Goal: Task Accomplishment & Management: Use online tool/utility

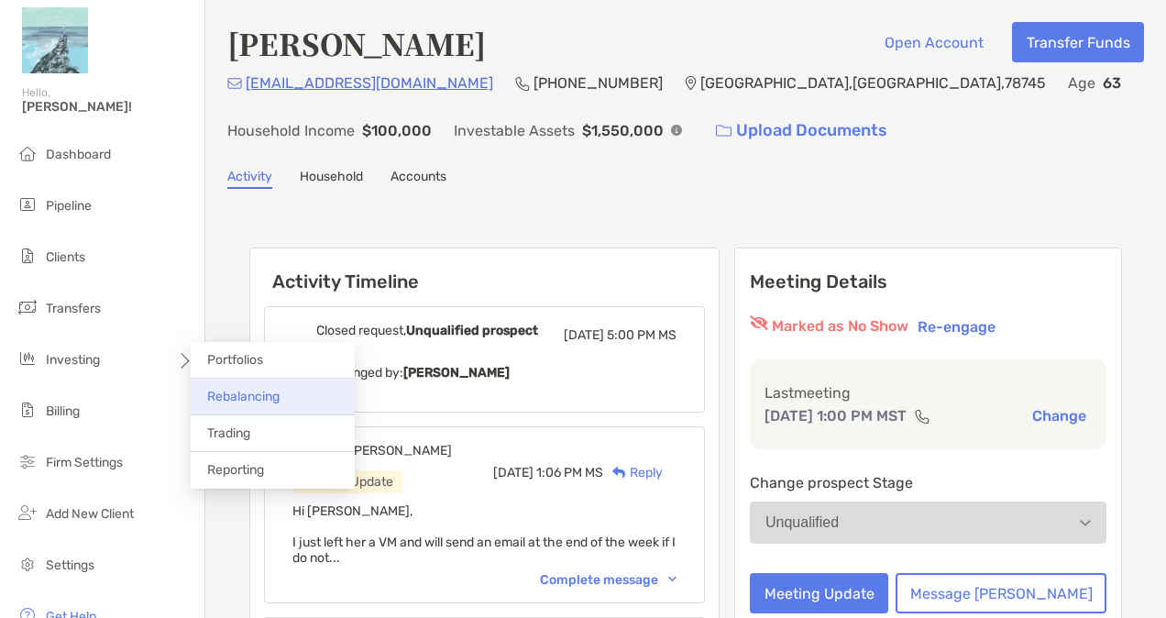
click at [251, 392] on span "Rebalancing" at bounding box center [243, 397] width 72 height 16
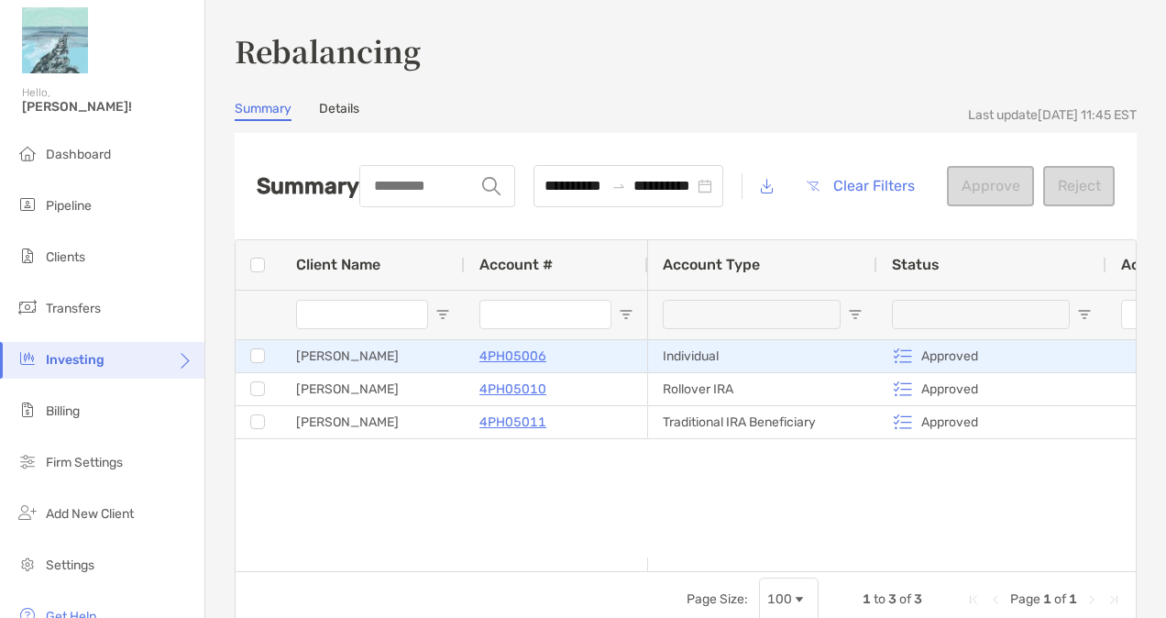
click at [516, 351] on p "4PH05006" at bounding box center [513, 356] width 67 height 23
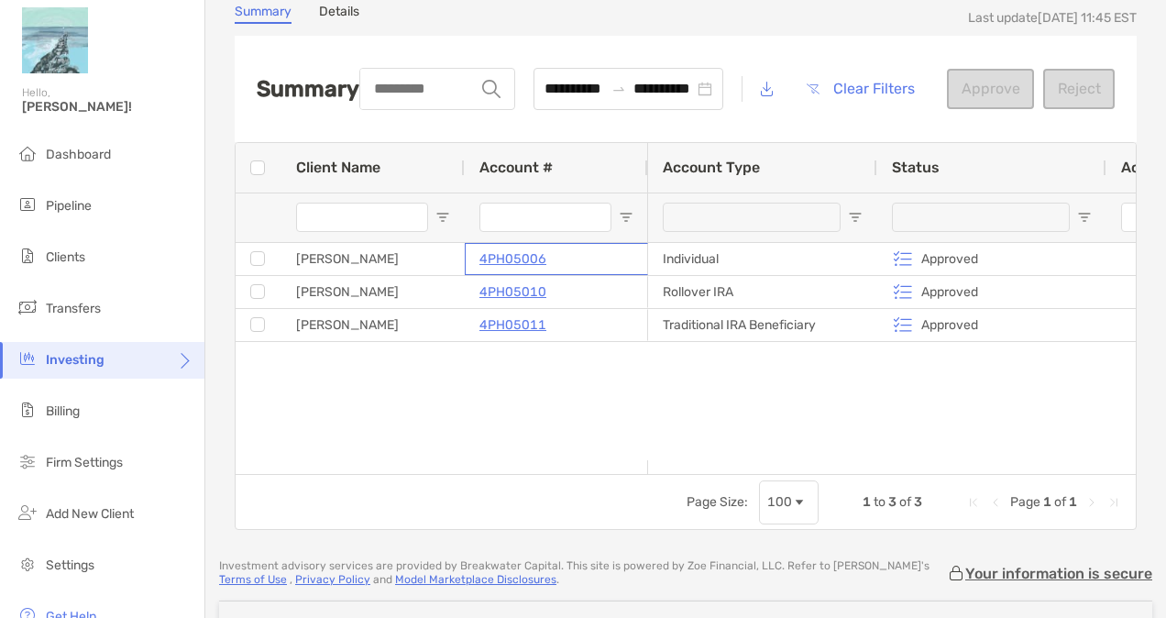
scroll to position [215, 0]
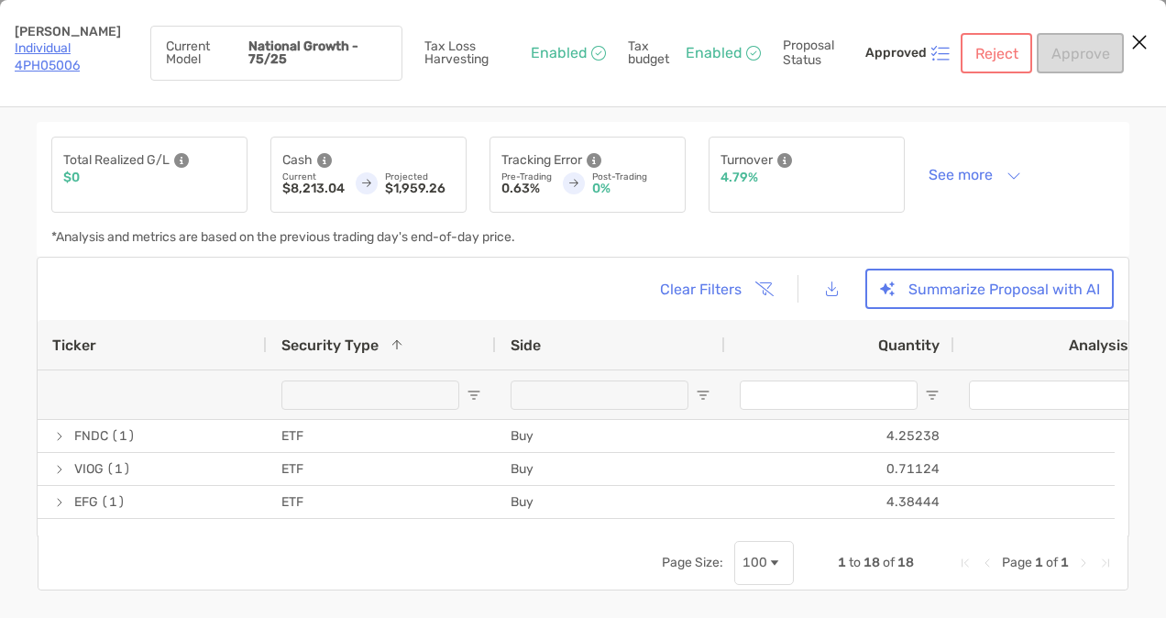
drag, startPoint x: 586, startPoint y: 431, endPoint x: 458, endPoint y: 277, distance: 199.9
click at [458, 277] on div "Clear Filters Summarize Proposal with AI" at bounding box center [583, 289] width 1062 height 40
click at [955, 173] on button "See more" at bounding box center [975, 175] width 122 height 32
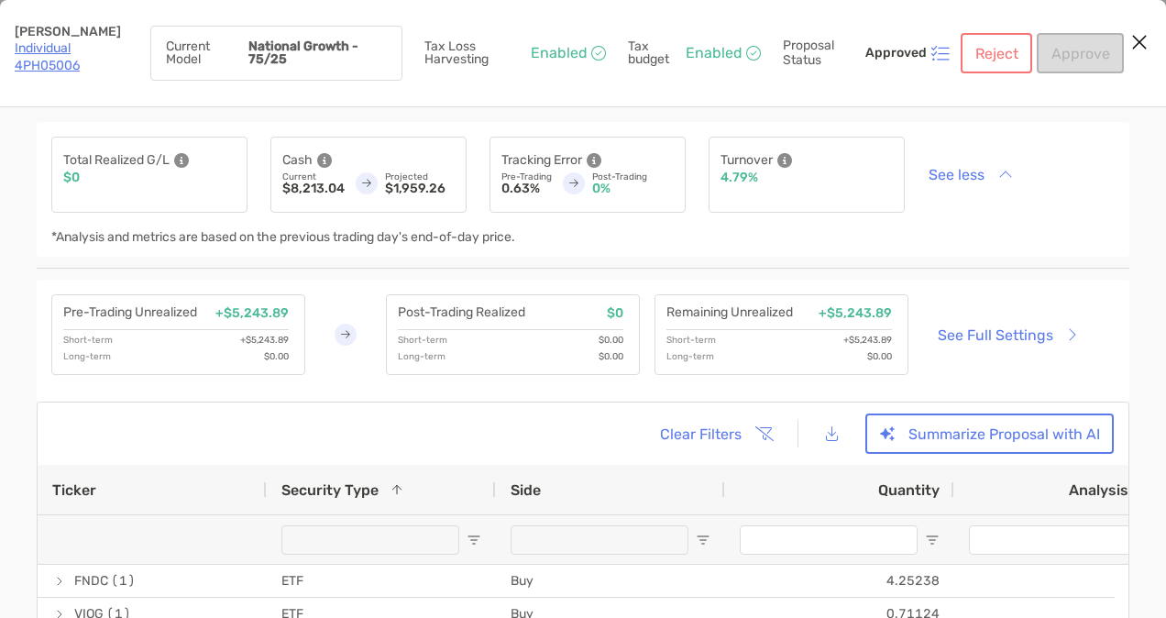
click at [1143, 38] on icon "Close modal" at bounding box center [1140, 42] width 17 height 22
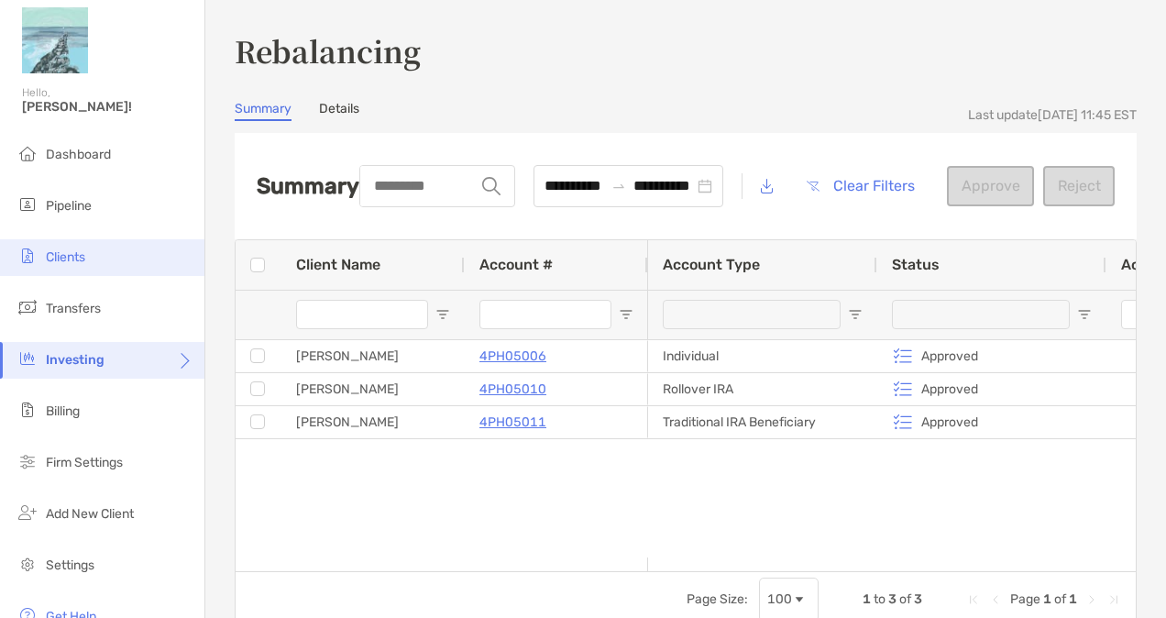
click at [81, 259] on span "Clients" at bounding box center [65, 257] width 39 height 16
